Goal: Find specific page/section: Find specific page/section

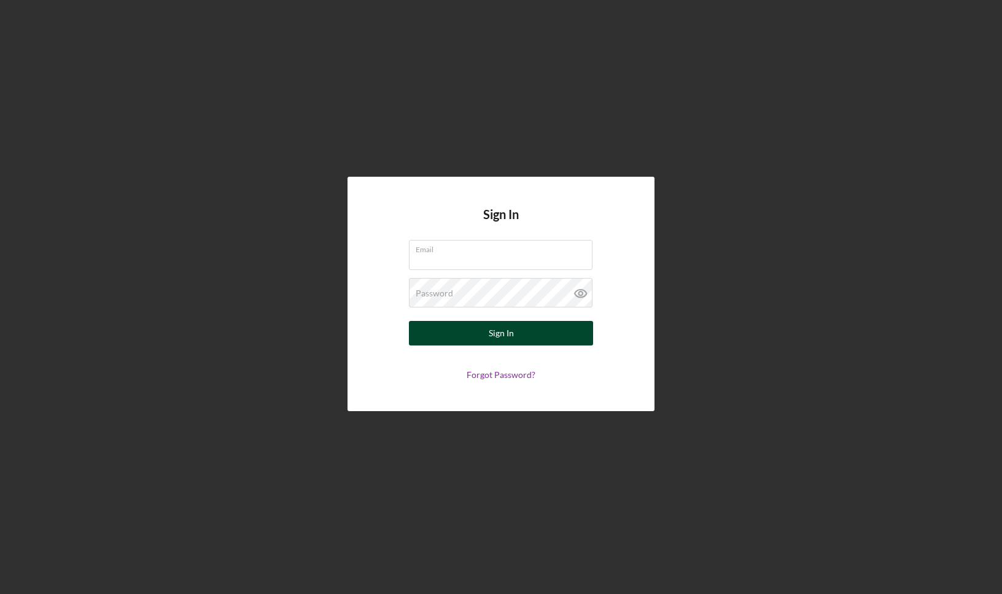
type input "[EMAIL_ADDRESS][DOMAIN_NAME]"
click at [546, 330] on button "Sign In" at bounding box center [501, 333] width 184 height 25
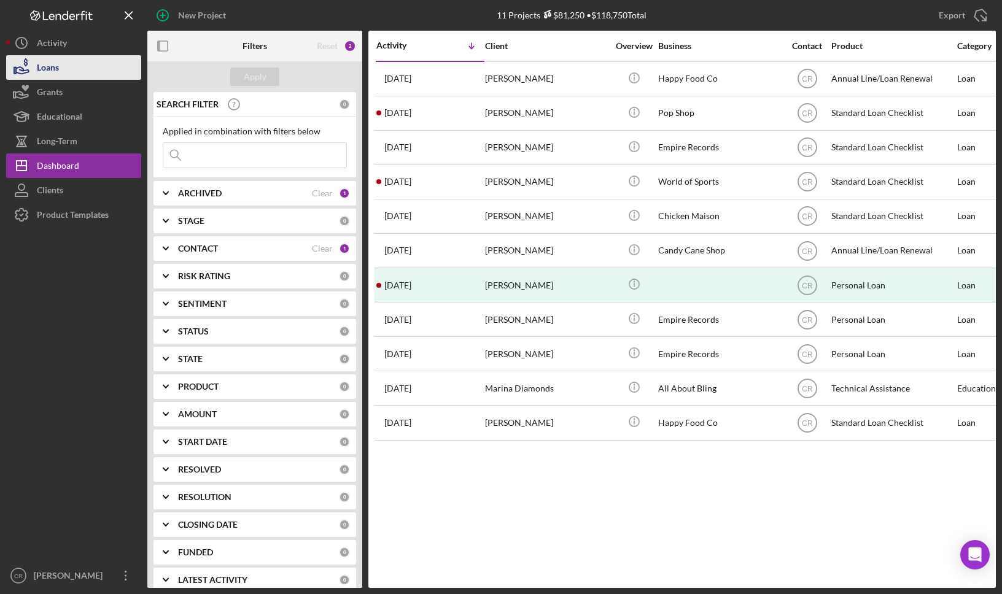
click at [47, 68] on div "Loans" at bounding box center [48, 69] width 22 height 28
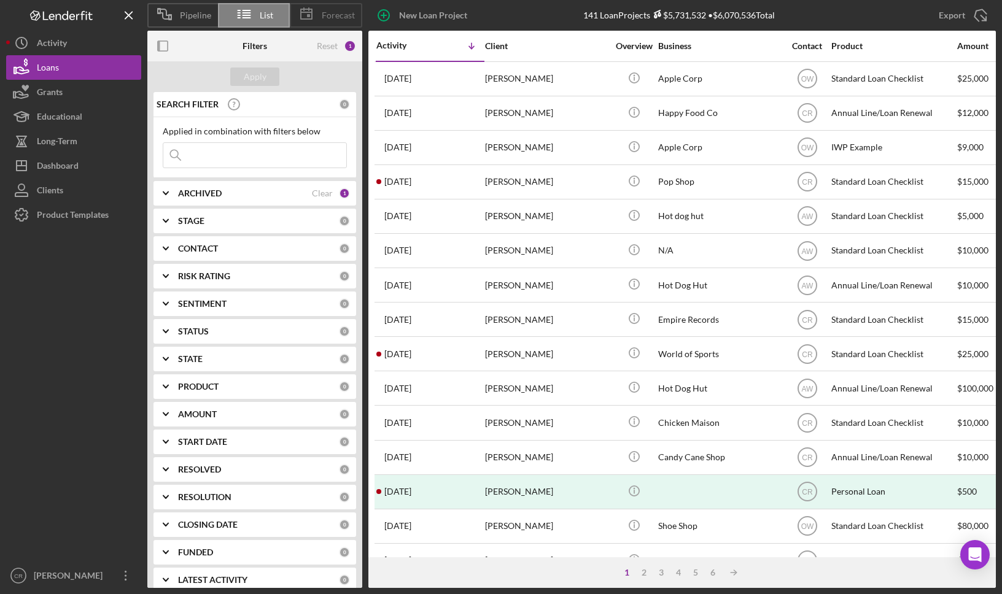
click at [310, 12] on icon at bounding box center [306, 14] width 31 height 31
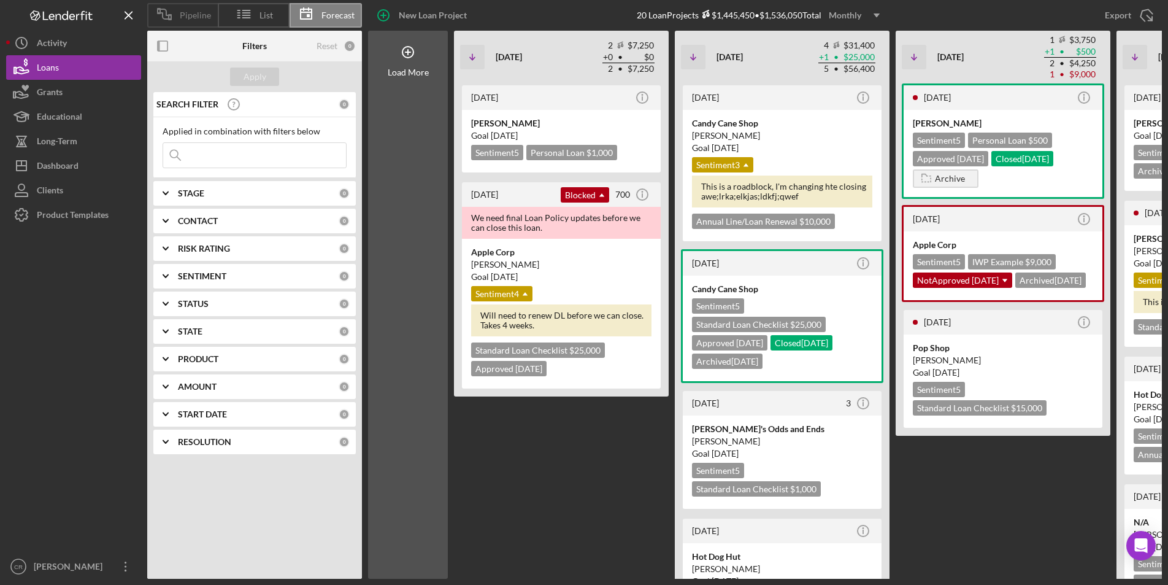
click at [186, 21] on div "Pipeline" at bounding box center [182, 15] width 71 height 25
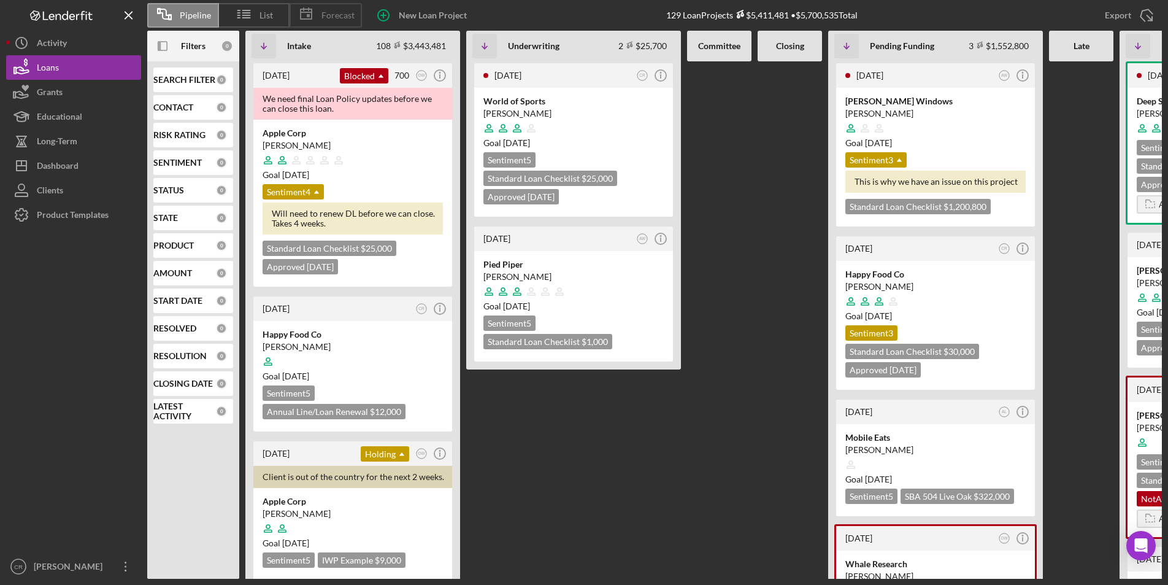
click at [307, 14] on icon at bounding box center [306, 14] width 31 height 31
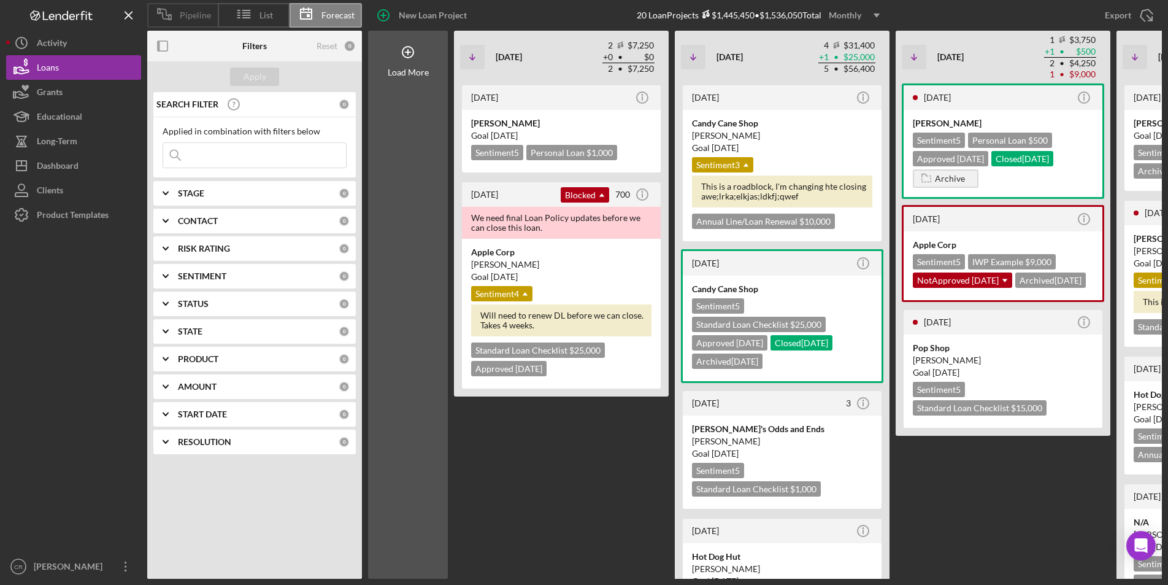
click at [201, 18] on span "Pipeline" at bounding box center [195, 15] width 31 height 10
